Goal: Information Seeking & Learning: Learn about a topic

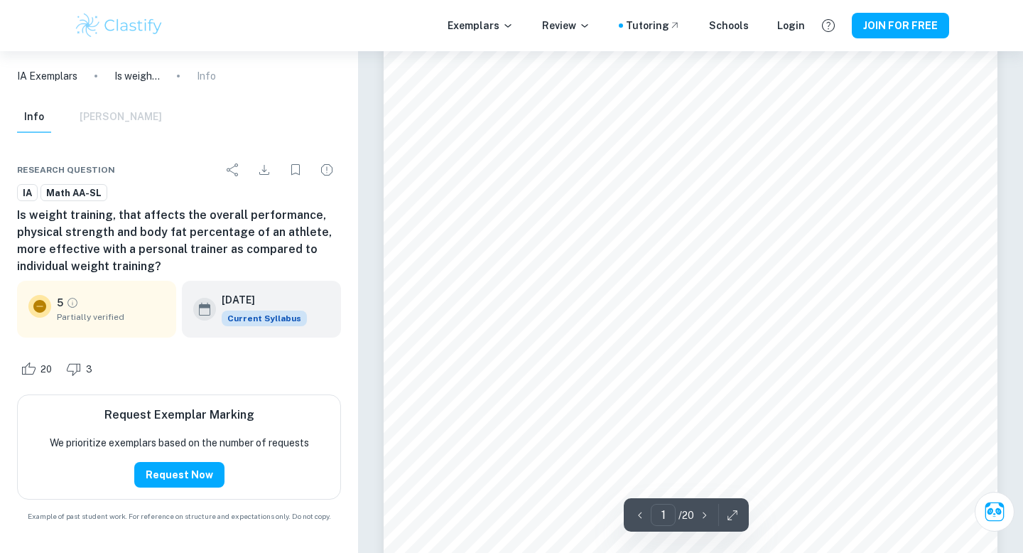
scroll to position [70, 0]
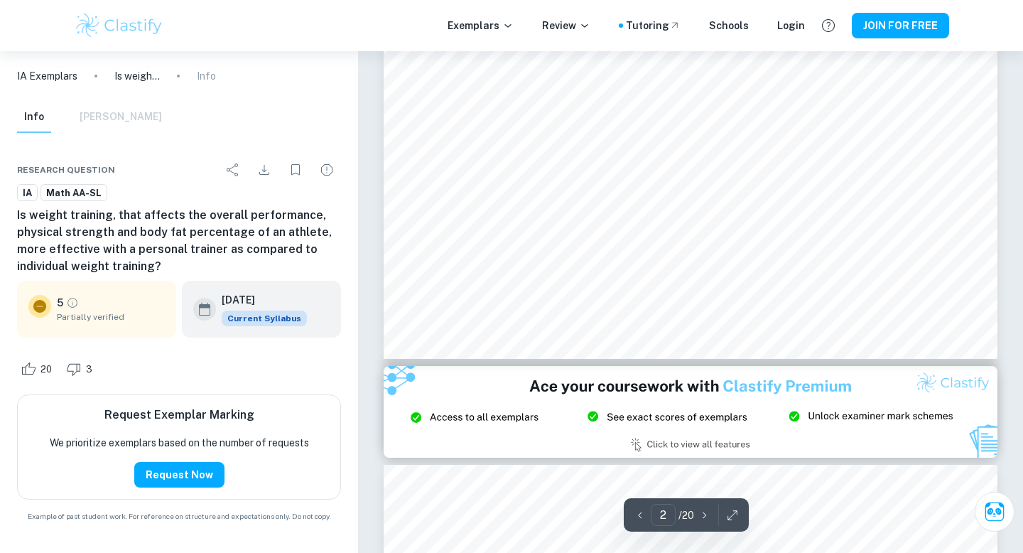
type input "3"
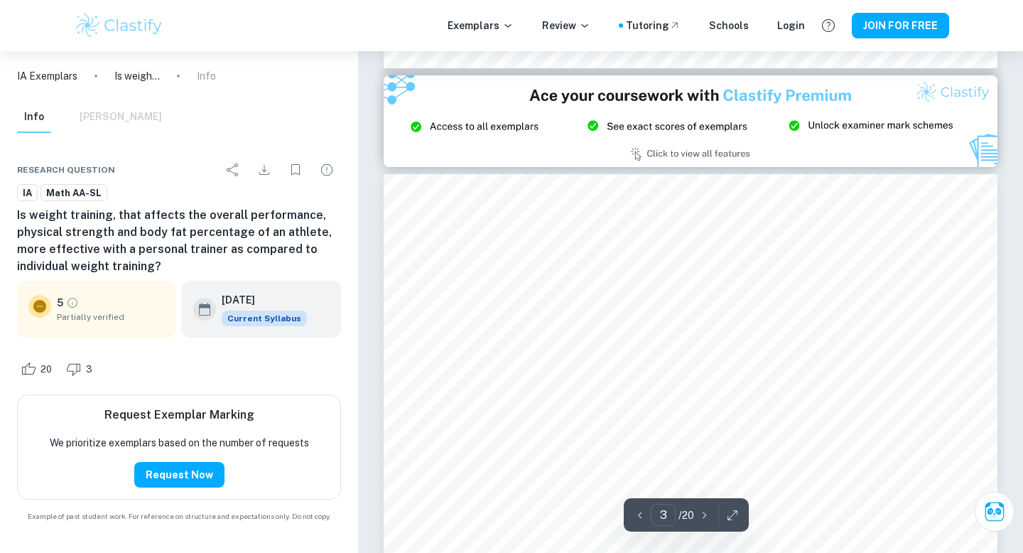
scroll to position [1839, 0]
